Goal: Transaction & Acquisition: Purchase product/service

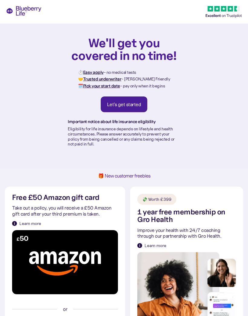
click at [132, 101] on div "Let's get started" at bounding box center [124, 104] width 34 height 6
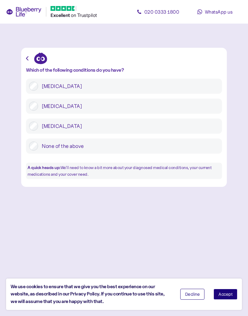
click at [60, 90] on label "Type 1 diabetes" at bounding box center [128, 86] width 181 height 9
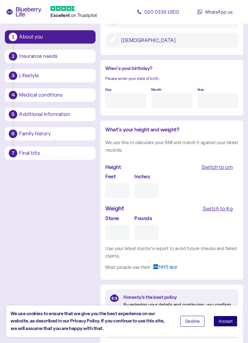
scroll to position [522, 0]
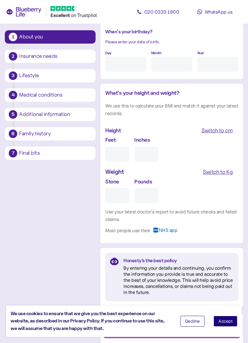
click at [49, 55] on div "Insurance needs" at bounding box center [55, 56] width 73 height 5
click at [49, 57] on div "Insurance needs" at bounding box center [55, 56] width 73 height 5
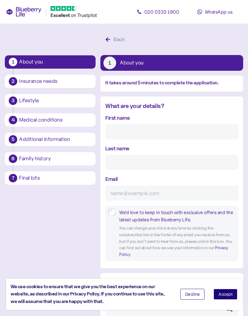
scroll to position [0, 0]
